Goal: Information Seeking & Learning: Learn about a topic

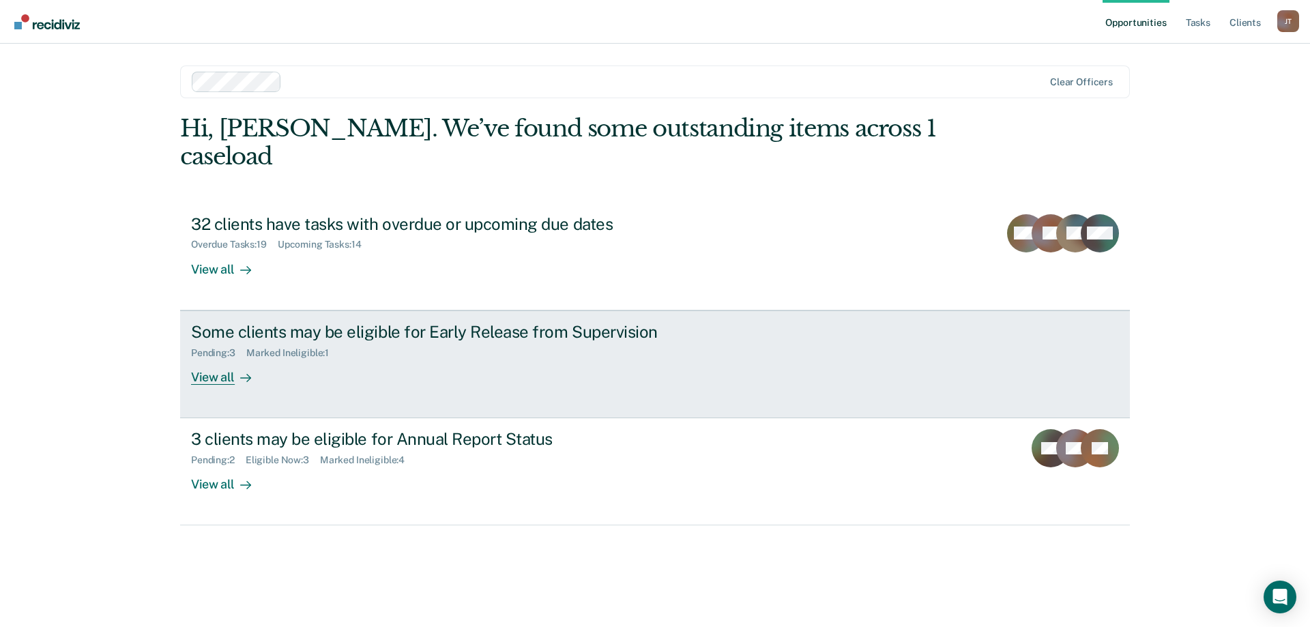
click at [491, 351] on div "Some clients may be eligible for Early Release from Supervision Pending : 3 Mar…" at bounding box center [447, 353] width 512 height 63
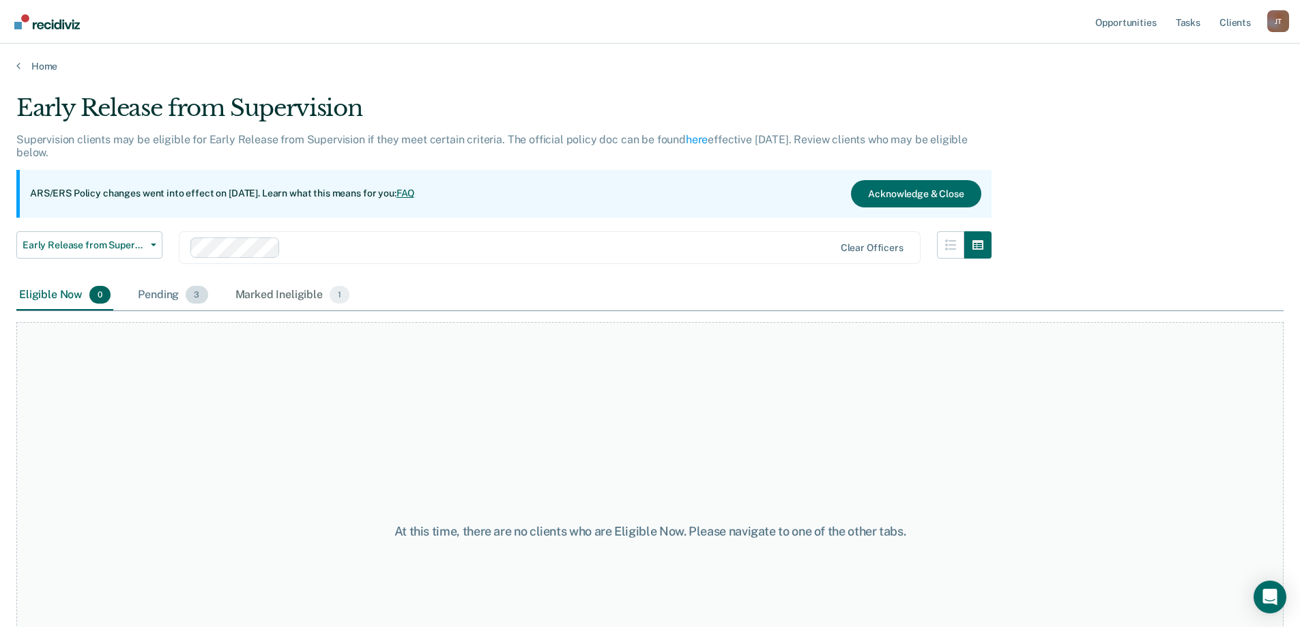
click at [170, 288] on div "Pending 3" at bounding box center [172, 295] width 75 height 30
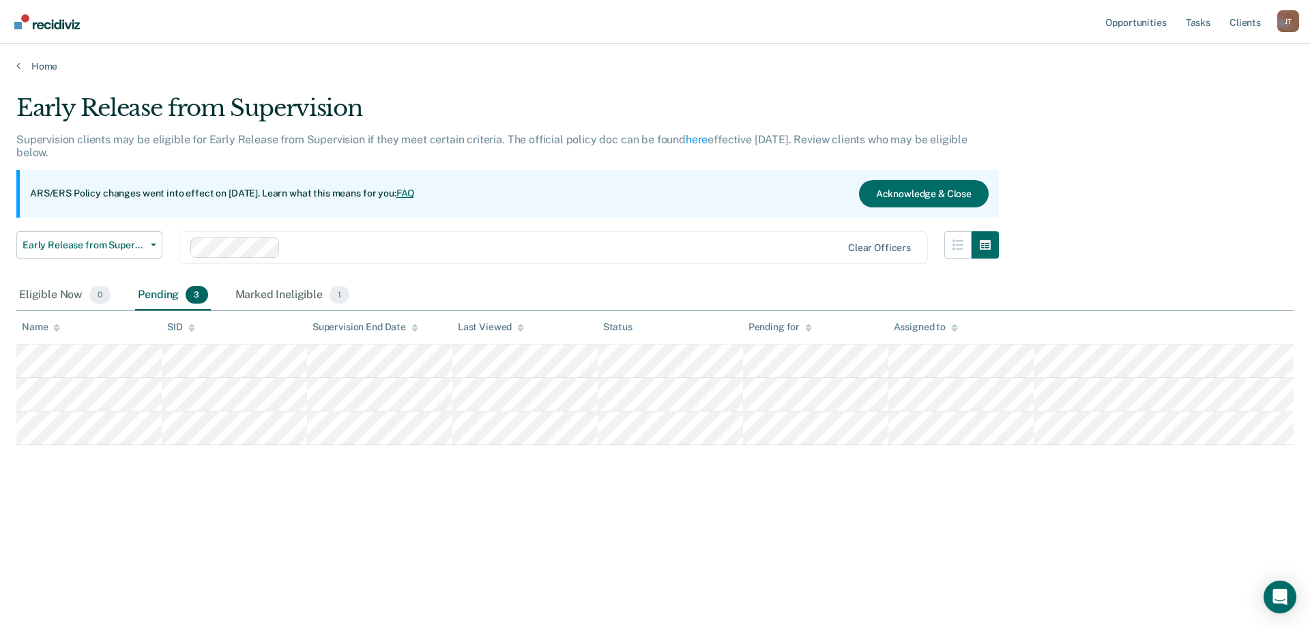
click at [31, 73] on main "Early Release from Supervision Supervision clients may be eligible for Early Re…" at bounding box center [655, 347] width 1310 height 551
click at [30, 64] on link "Home" at bounding box center [654, 66] width 1277 height 12
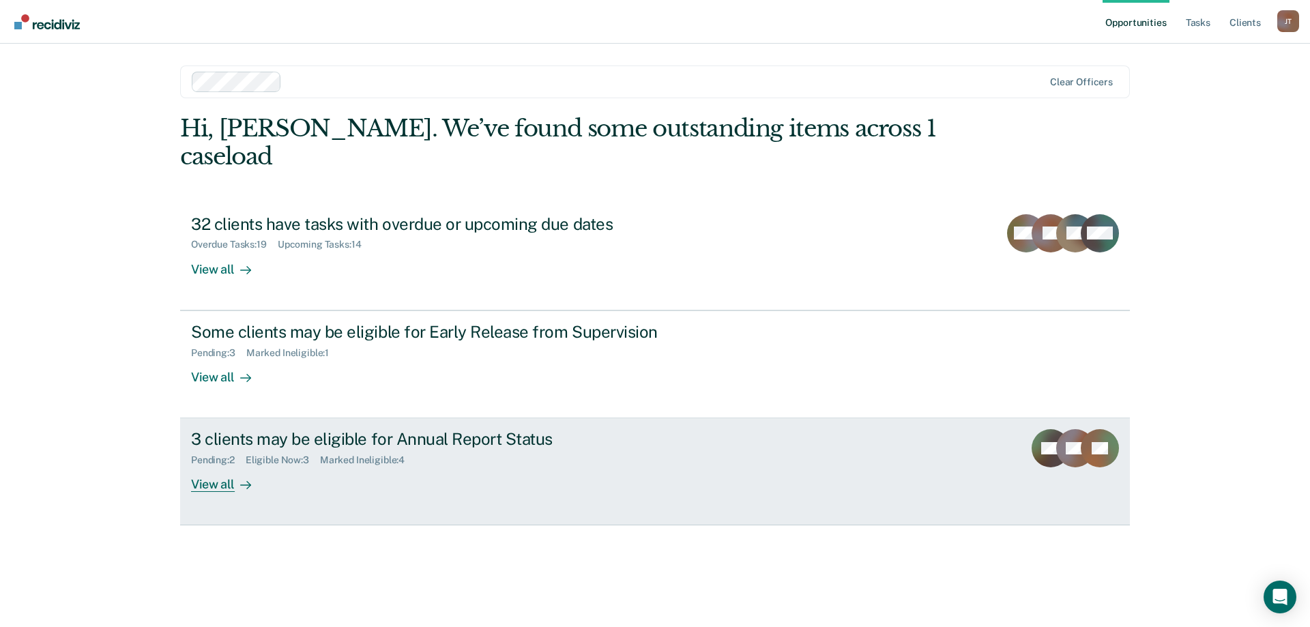
click at [478, 447] on div "3 clients may be eligible for Annual Report Status Pending : 2 Eligible Now : 3…" at bounding box center [447, 460] width 512 height 63
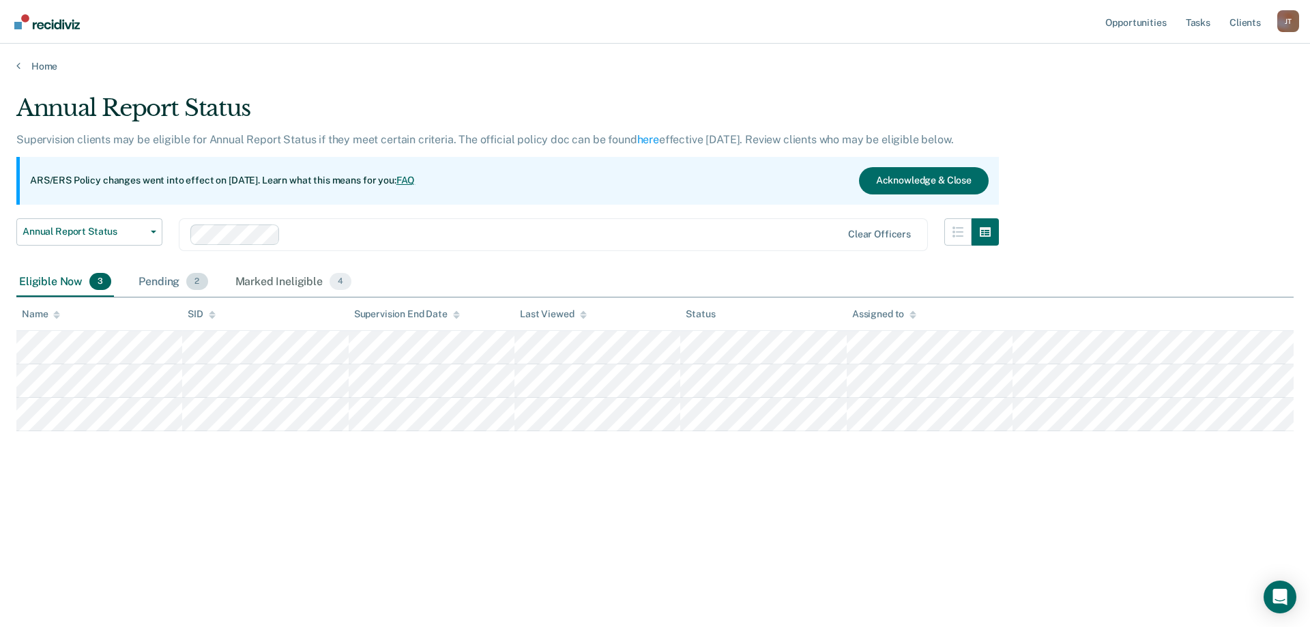
click at [173, 284] on div "Pending 2" at bounding box center [173, 282] width 74 height 30
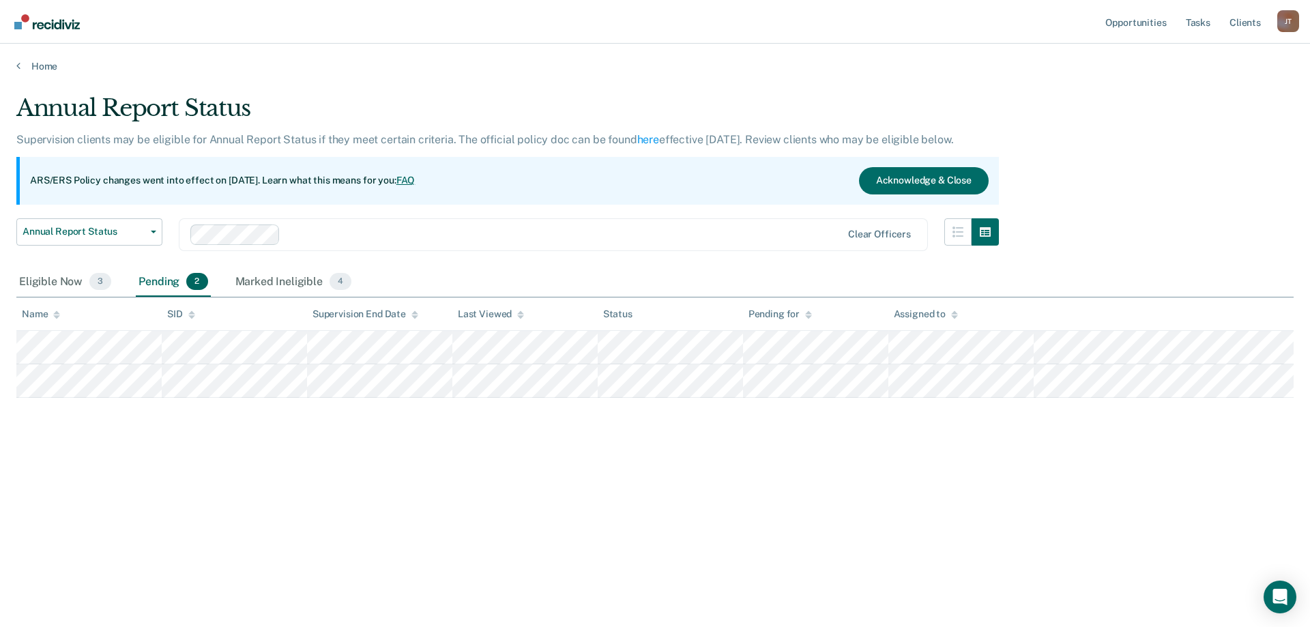
click at [23, 73] on main "Annual Report Status Supervision clients may be eligible for Annual Report Stat…" at bounding box center [655, 347] width 1310 height 551
click at [25, 68] on link "Home" at bounding box center [654, 66] width 1277 height 12
